Goal: Transaction & Acquisition: Purchase product/service

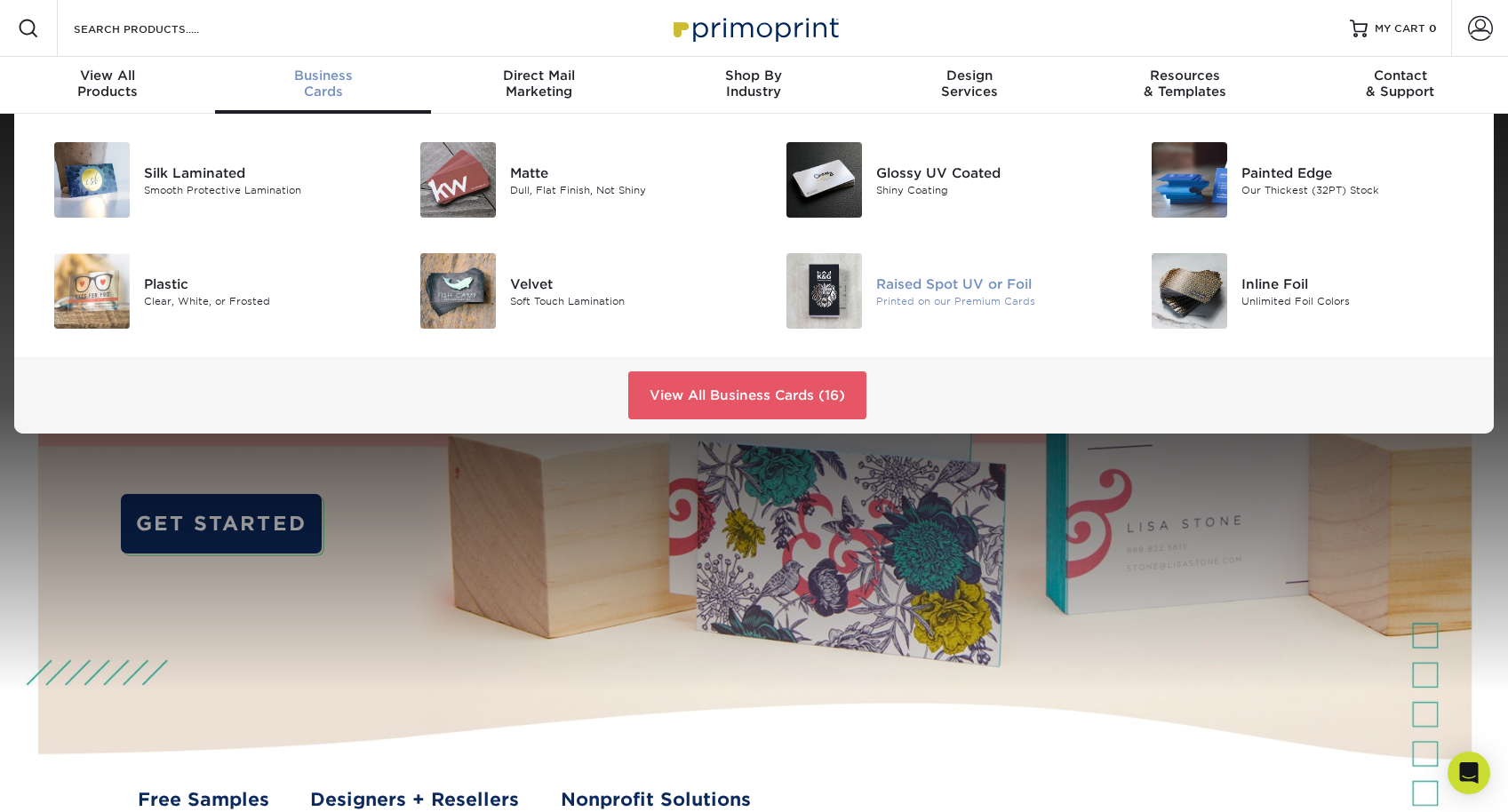
click at [793, 291] on img at bounding box center [824, 291] width 76 height 76
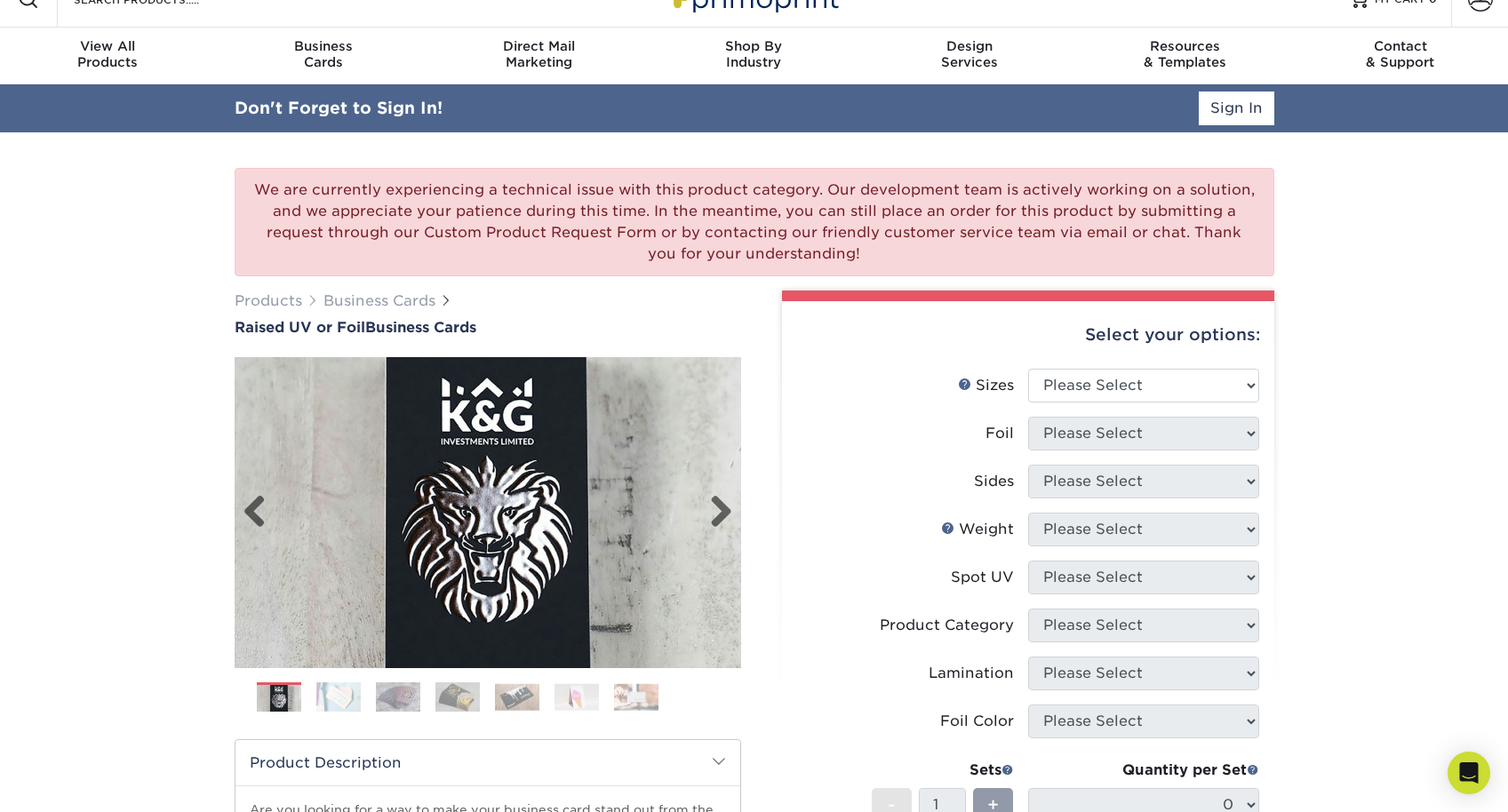
scroll to position [33, 0]
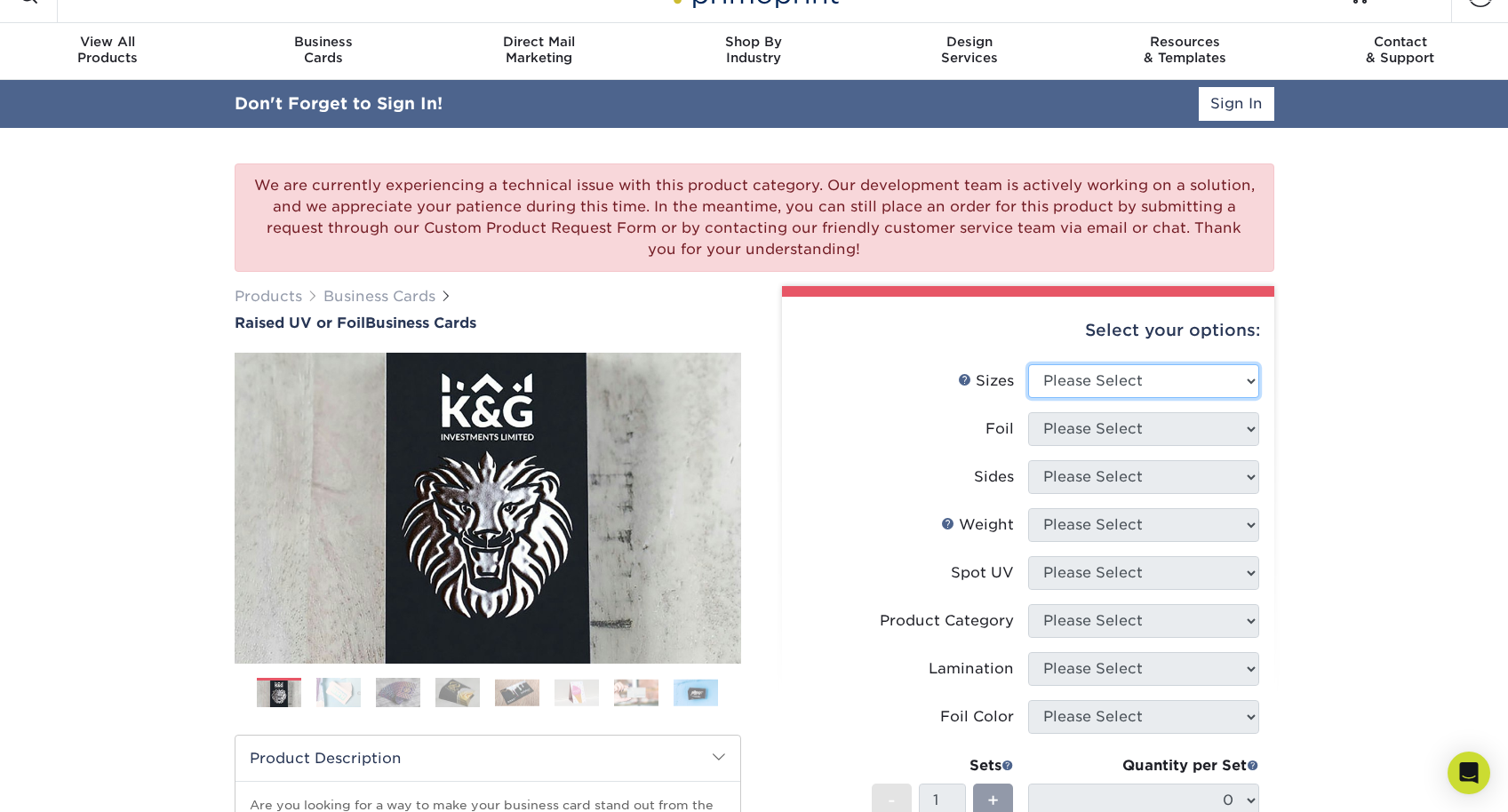
select select "2.00x3.50"
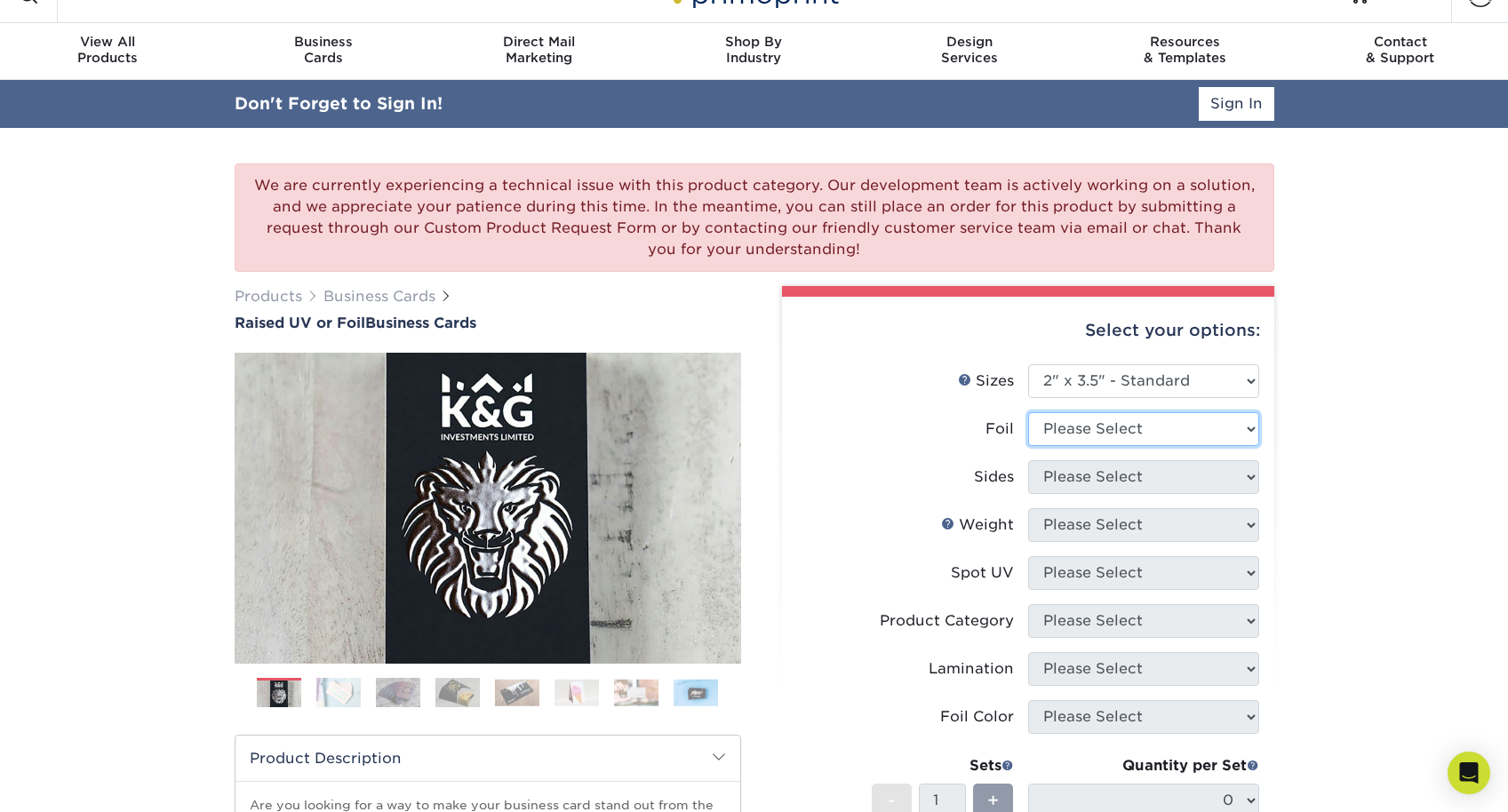
select select "0"
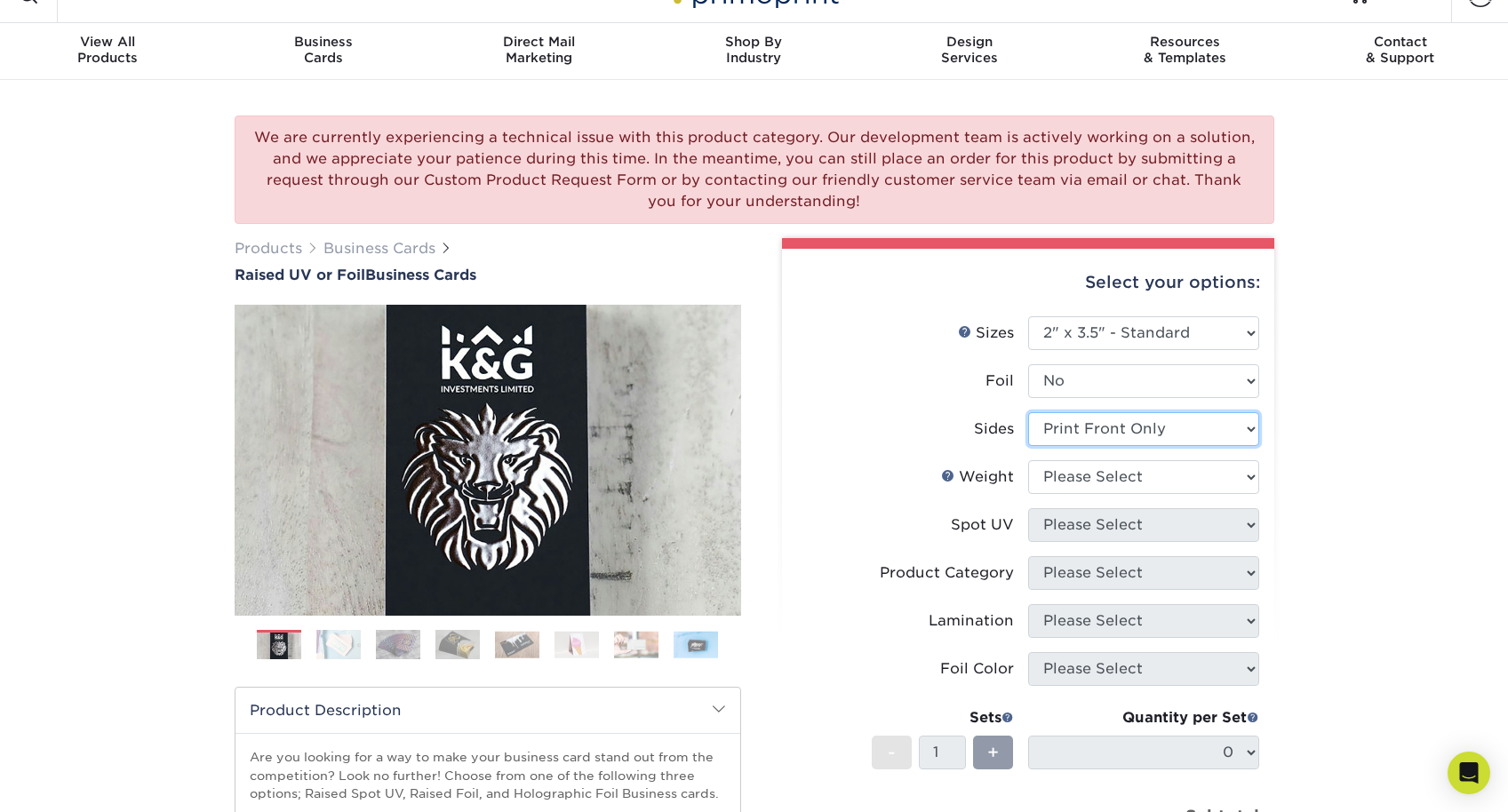
select select "13abbda7-1d64-4f25-8bb2-c179b224825d"
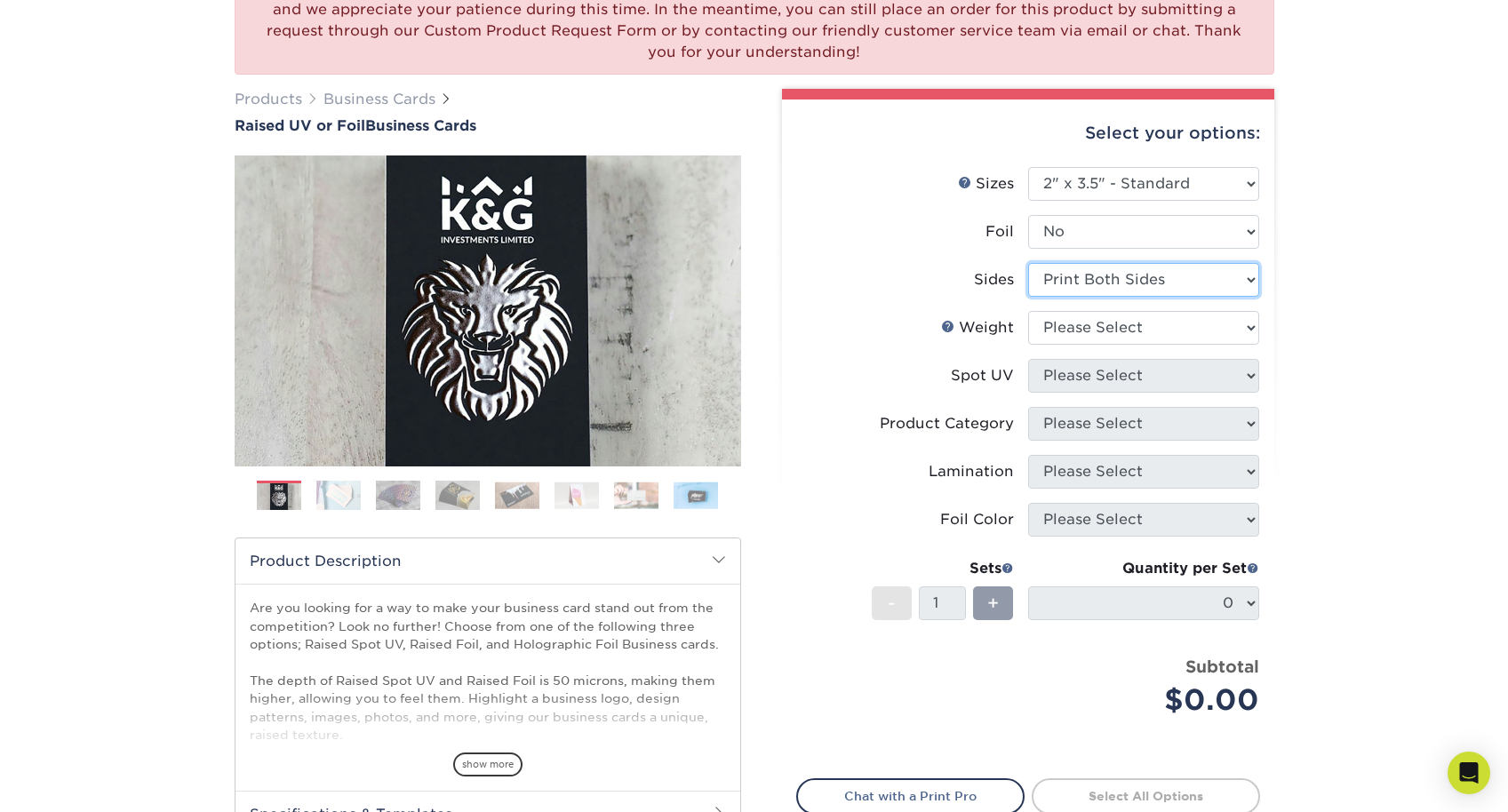
scroll to position [207, 0]
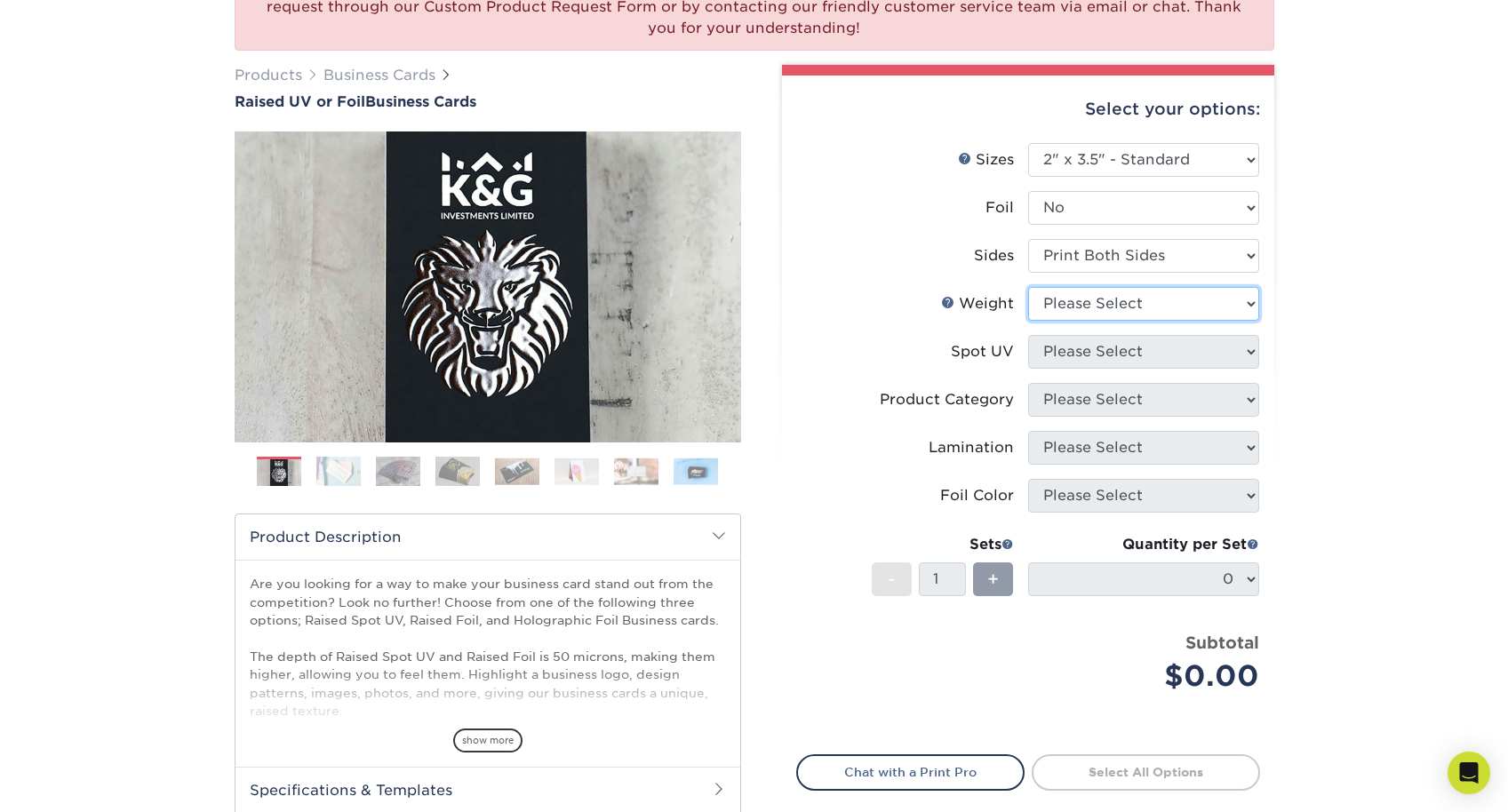
select select "16PT"
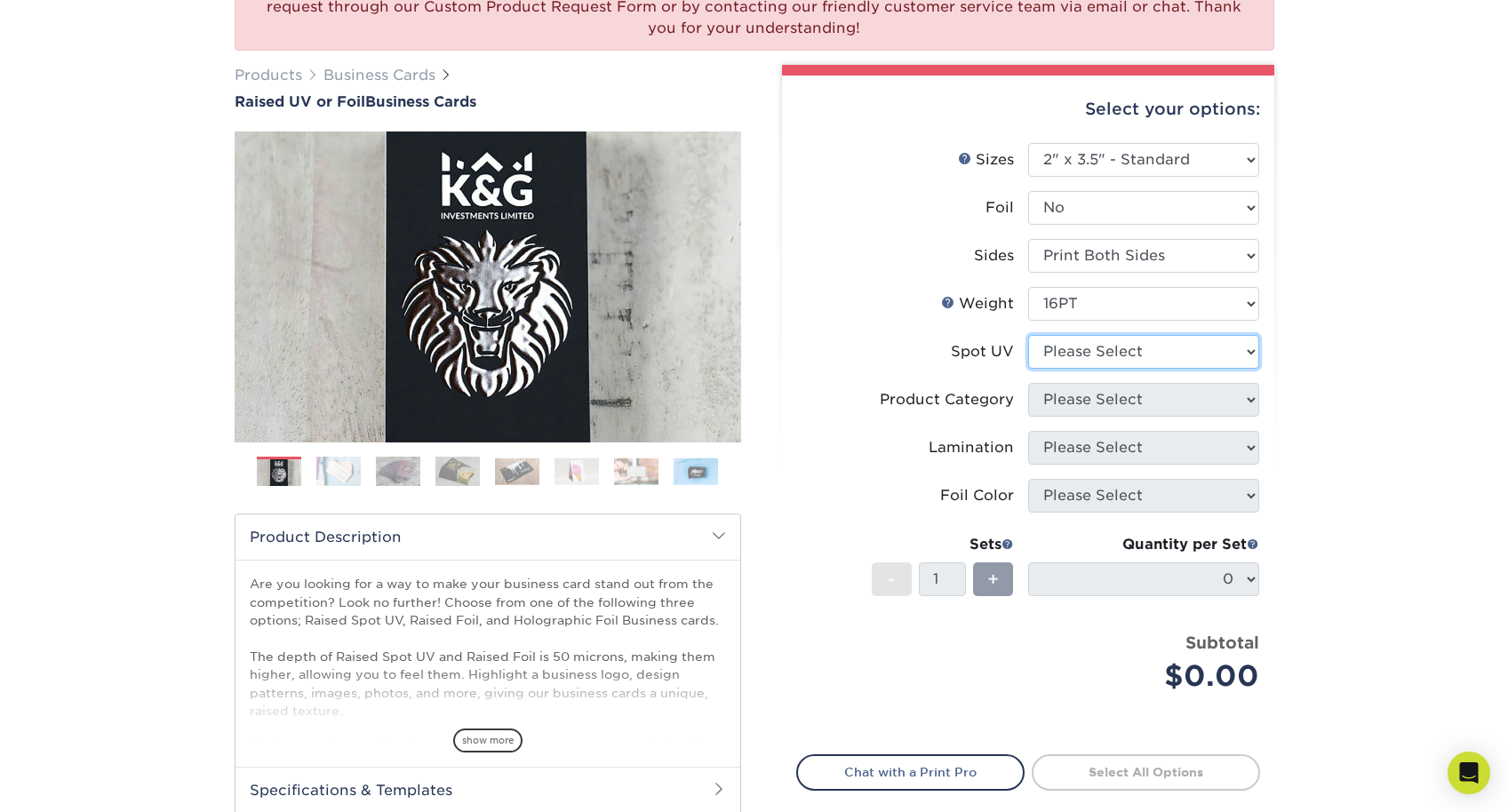
select select "1"
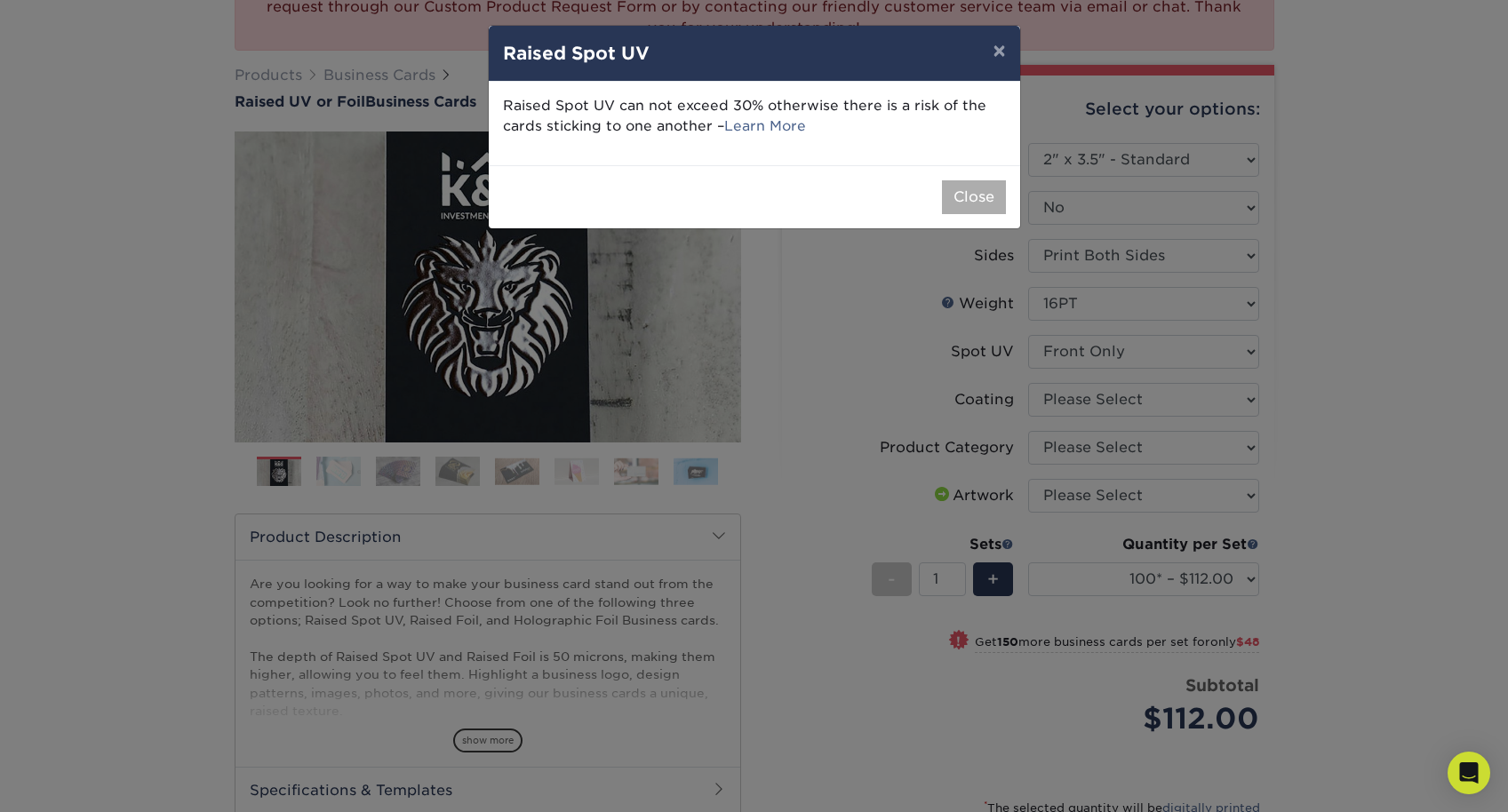
click at [980, 190] on button "Close" at bounding box center [973, 197] width 64 height 33
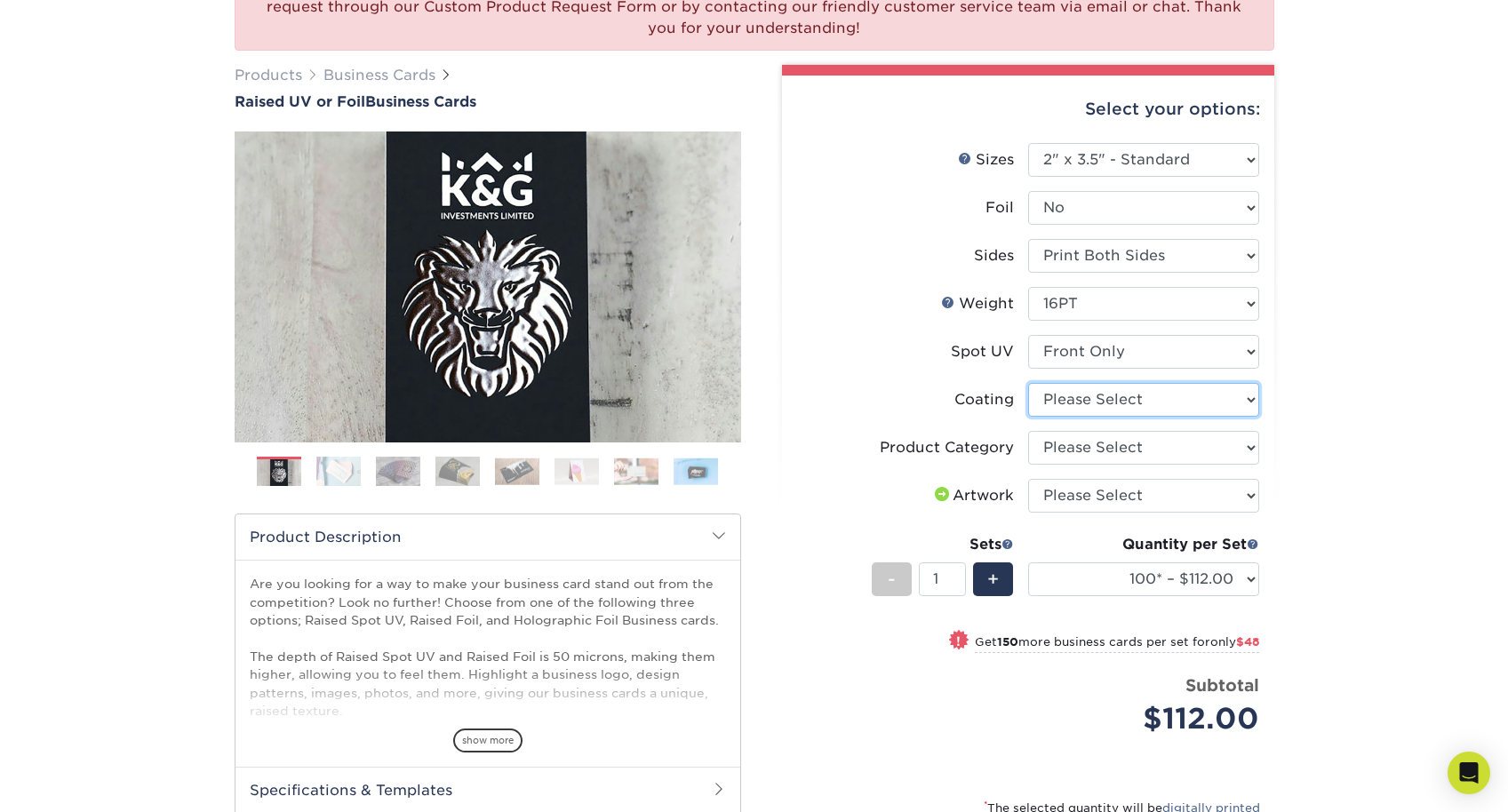
select select "3e7618de-abca-4bda-9f97-8b9129e913d8"
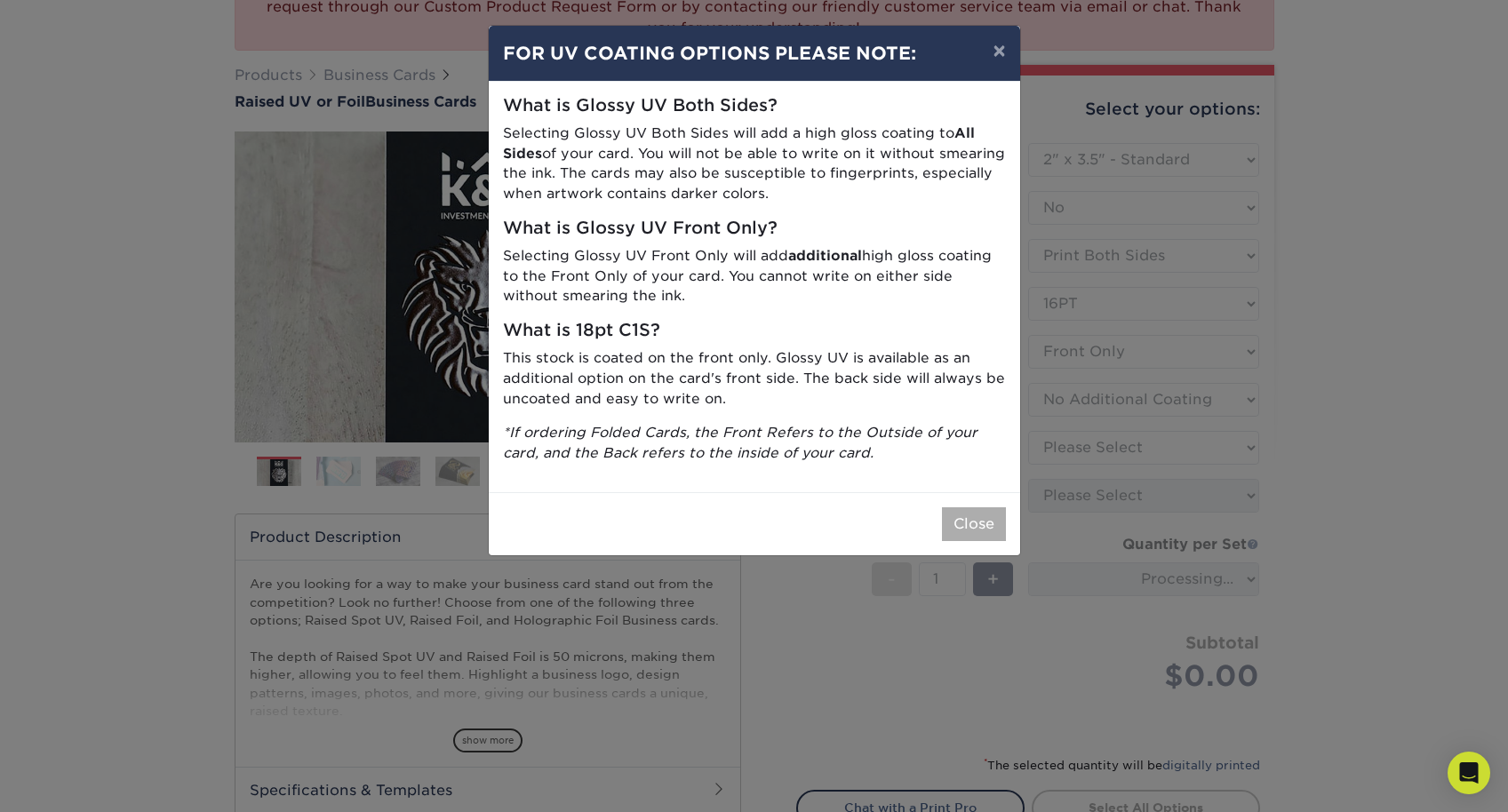
click at [959, 512] on button "Close" at bounding box center [973, 523] width 64 height 33
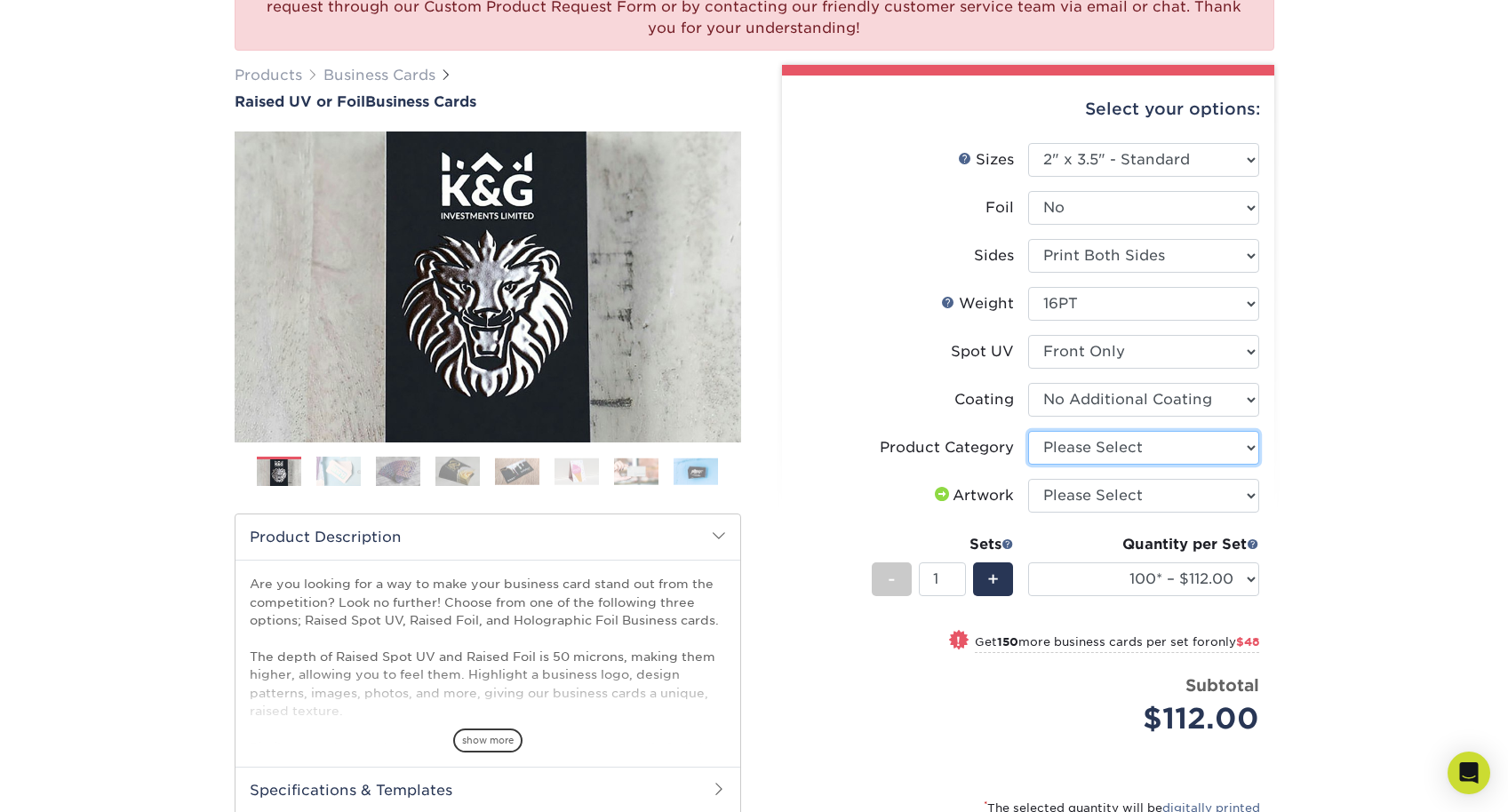
select select "3b5148f1-0588-4f88-a218-97bcfdce65c1"
select select "upload"
click at [518, 470] on img at bounding box center [517, 472] width 44 height 28
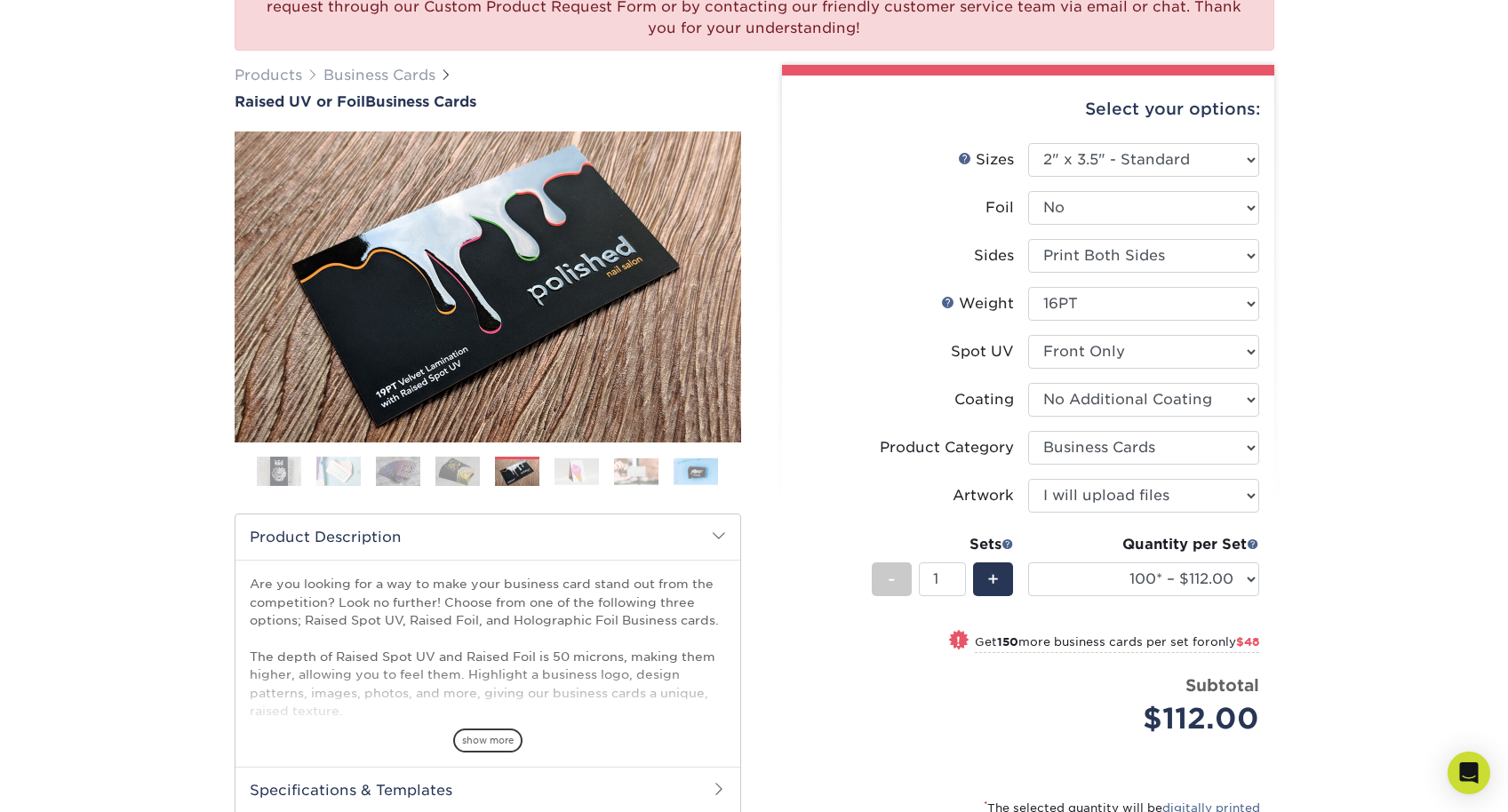
click at [458, 473] on img at bounding box center [458, 472] width 44 height 31
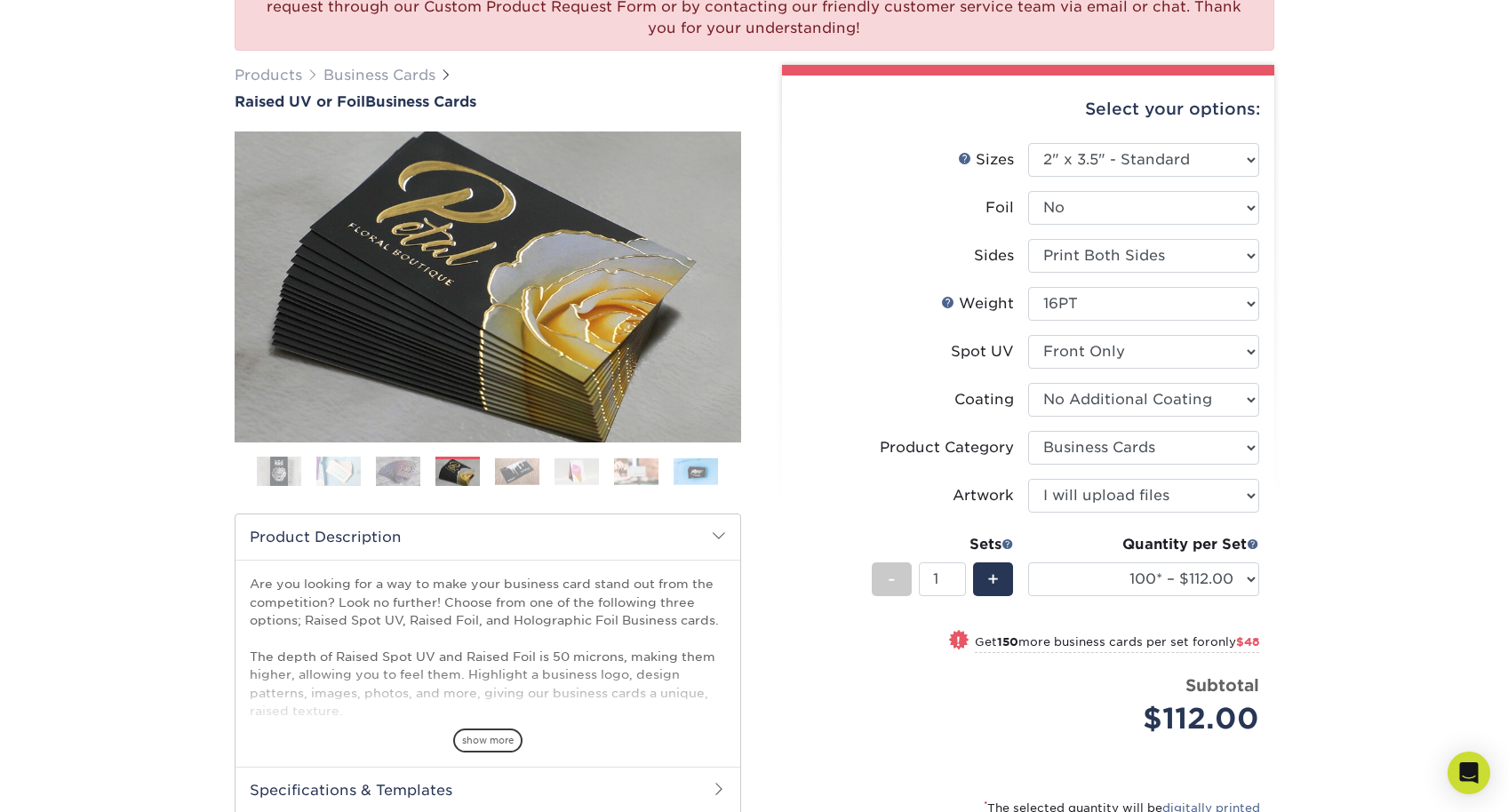
click at [403, 473] on img at bounding box center [398, 472] width 44 height 31
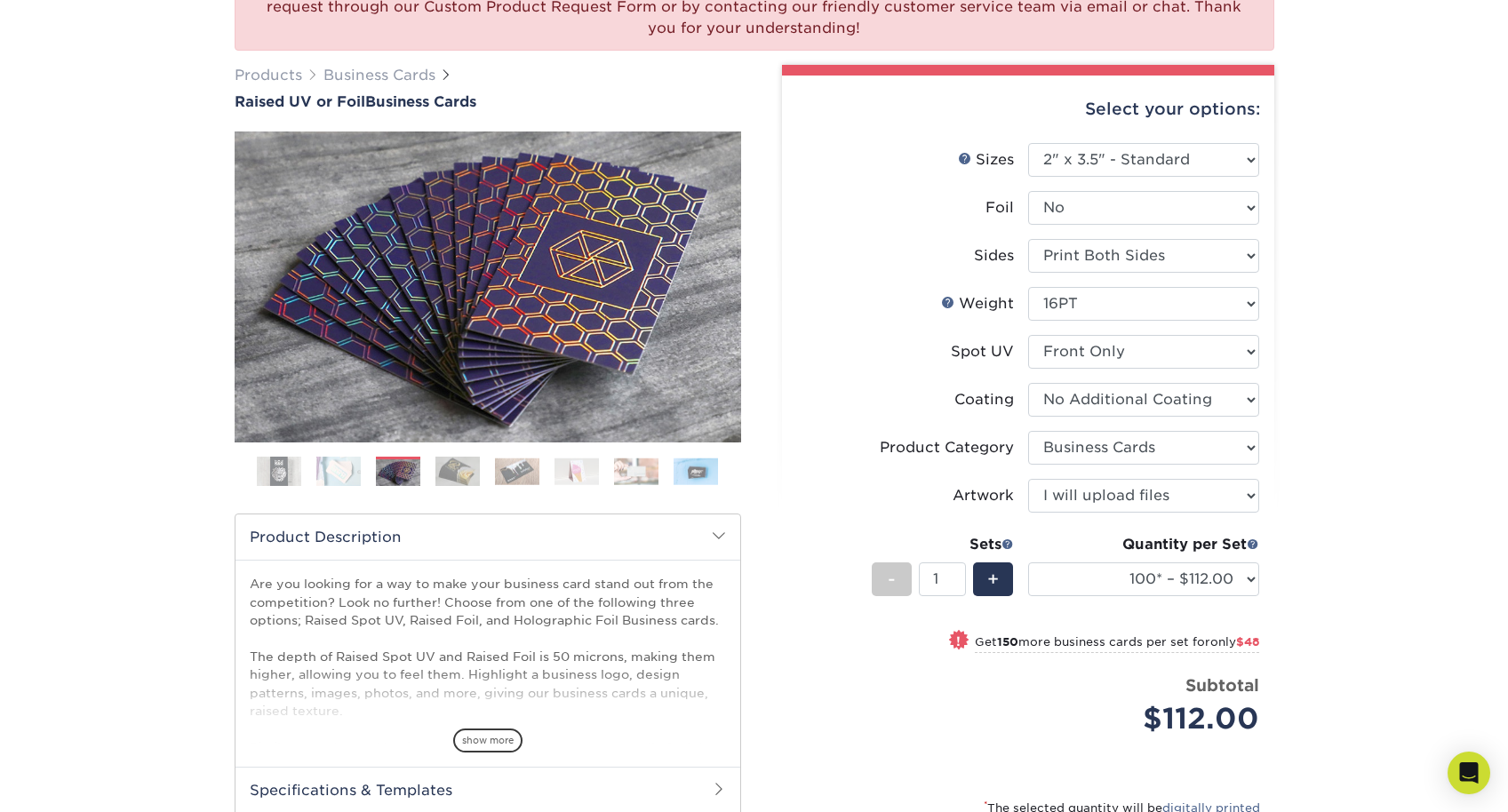
click at [351, 474] on img at bounding box center [339, 472] width 44 height 31
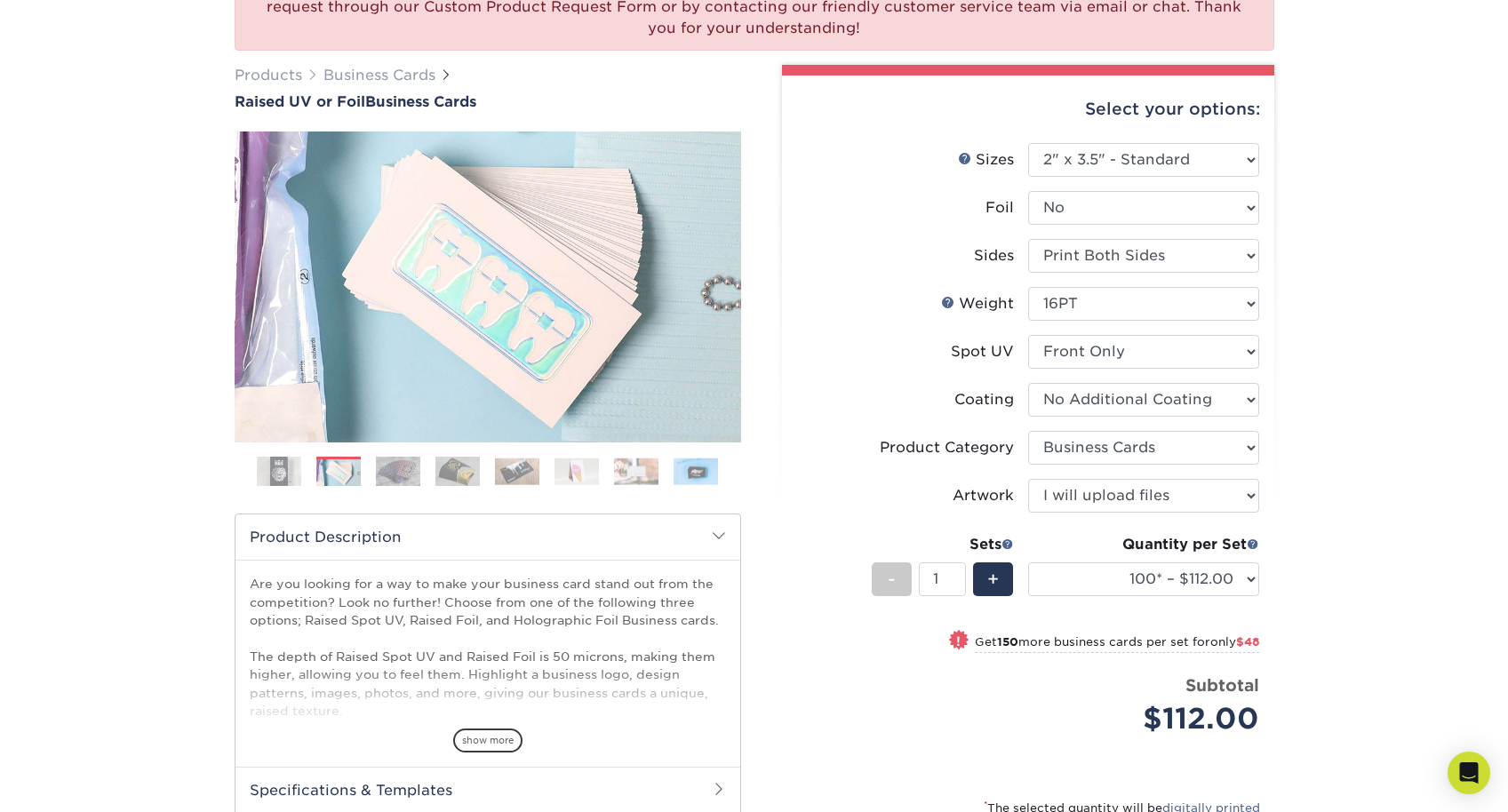
click at [647, 471] on img at bounding box center [637, 472] width 44 height 28
